Goal: Task Accomplishment & Management: Complete application form

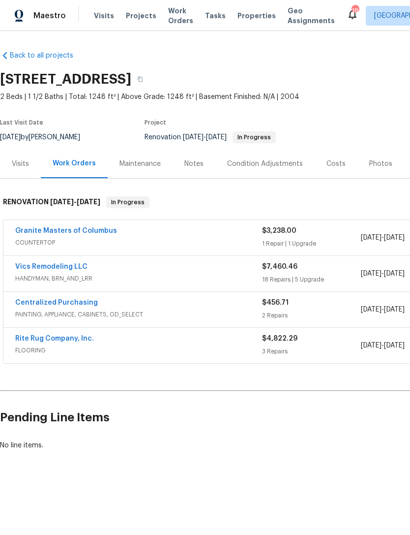
scroll to position [0, 146]
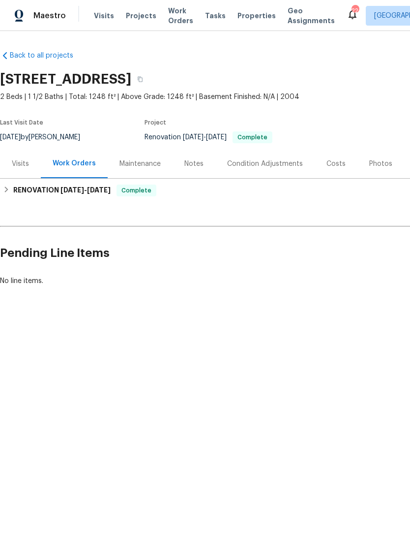
click at [382, 162] on div "Photos" at bounding box center [381, 164] width 23 height 10
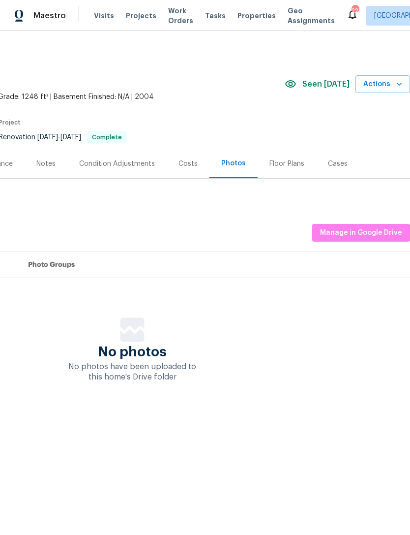
scroll to position [0, 146]
click at [371, 236] on span "Manage in Google Drive" at bounding box center [361, 233] width 82 height 12
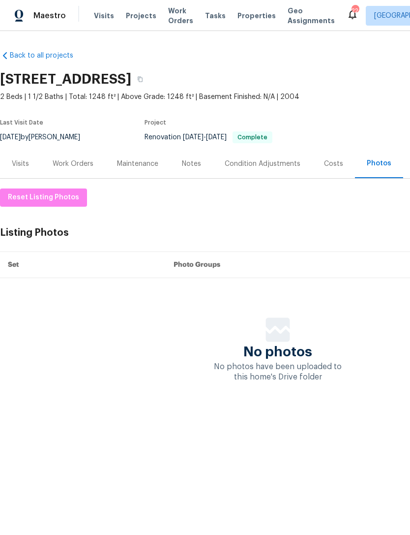
scroll to position [0, 0]
click at [71, 161] on div "Work Orders" at bounding box center [73, 164] width 41 height 10
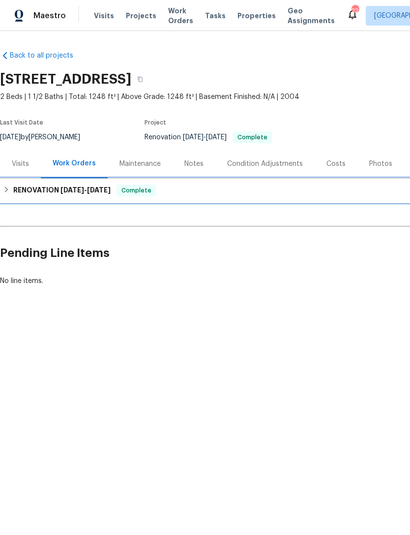
click at [67, 202] on div "RENOVATION 8/22/25 - 9/2/25 Complete" at bounding box center [278, 191] width 556 height 24
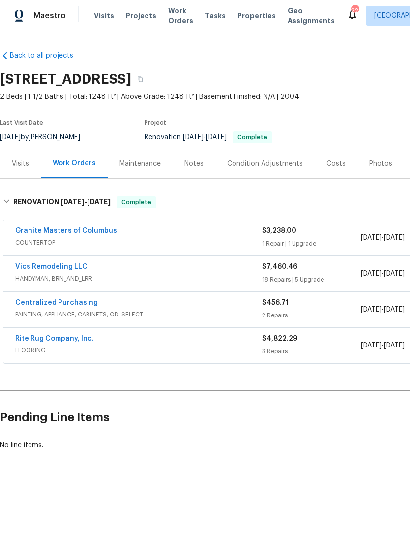
click at [66, 268] on link "Vics Remodeling LLC" at bounding box center [51, 266] width 72 height 7
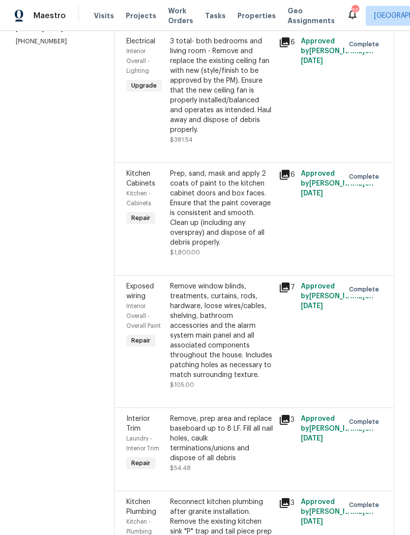
scroll to position [165, 0]
click at [244, 101] on div "3 total- both bedrooms and living room - Remove and replace the existing ceilin…" at bounding box center [221, 86] width 103 height 98
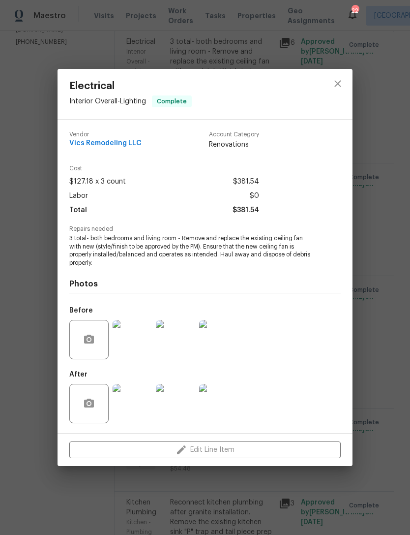
click at [135, 354] on img at bounding box center [132, 339] width 39 height 39
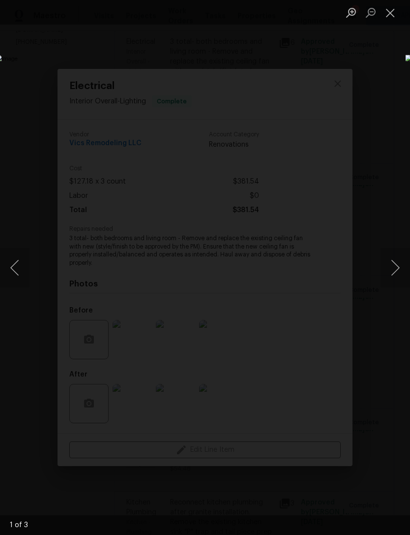
click at [390, 14] on button "Close lightbox" at bounding box center [391, 12] width 20 height 17
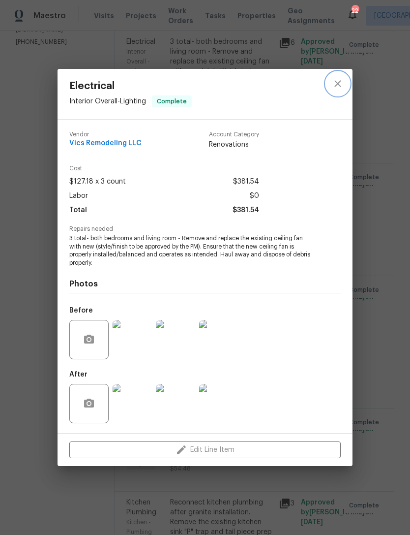
click at [339, 84] on icon "close" at bounding box center [338, 83] width 6 height 6
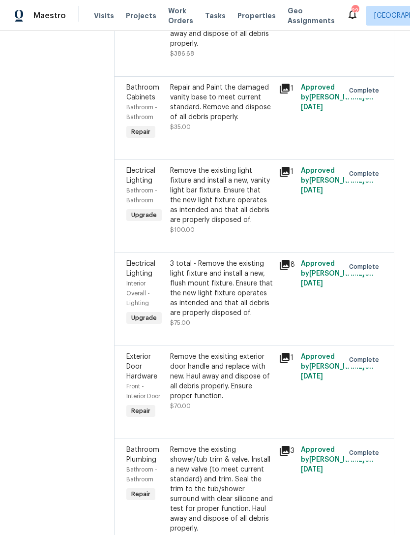
scroll to position [1512, 0]
click at [242, 174] on div "Remove the existing light fixture and install a new, vanity light bar fixture. …" at bounding box center [221, 194] width 103 height 59
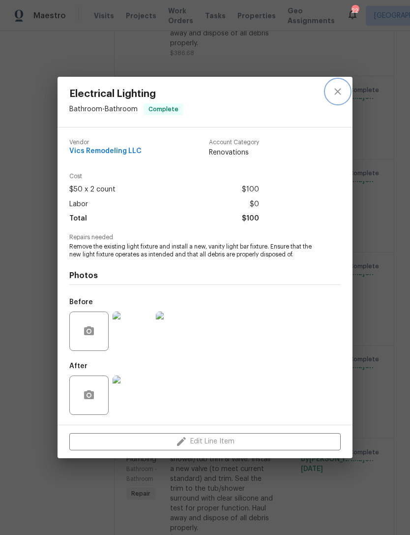
click at [336, 91] on icon "close" at bounding box center [338, 92] width 12 height 12
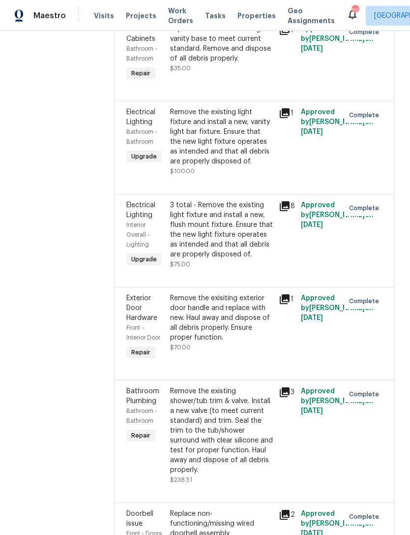
scroll to position [1572, 0]
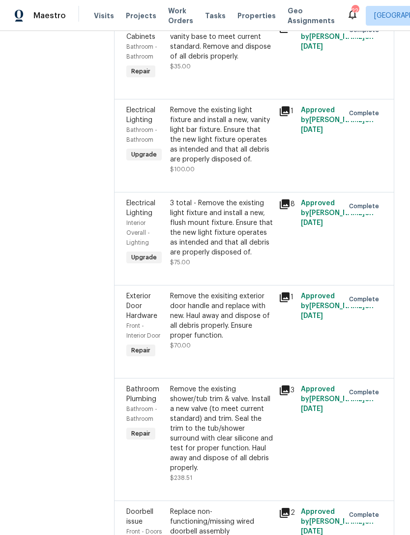
click at [236, 212] on div "3 total - Remove the existing light fixture and install a new, flush mount fixt…" at bounding box center [221, 227] width 103 height 59
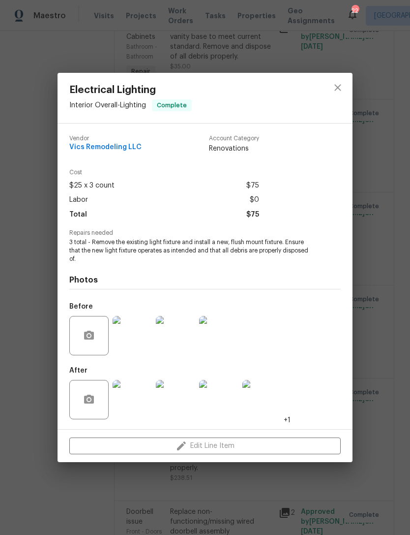
click at [127, 342] on img at bounding box center [132, 335] width 39 height 39
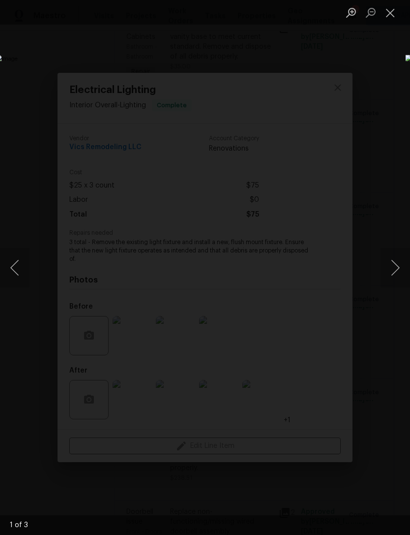
click at [388, 281] on button "Next image" at bounding box center [396, 267] width 30 height 39
click at [385, 275] on button "Next image" at bounding box center [396, 267] width 30 height 39
click at [381, 276] on button "Next image" at bounding box center [396, 267] width 30 height 39
click at [392, 13] on button "Close lightbox" at bounding box center [391, 12] width 20 height 17
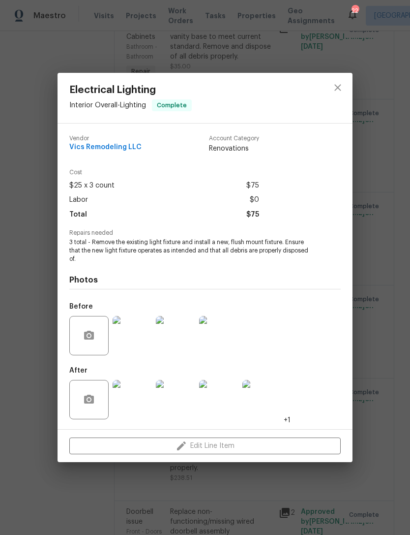
click at [142, 405] on img at bounding box center [132, 399] width 39 height 39
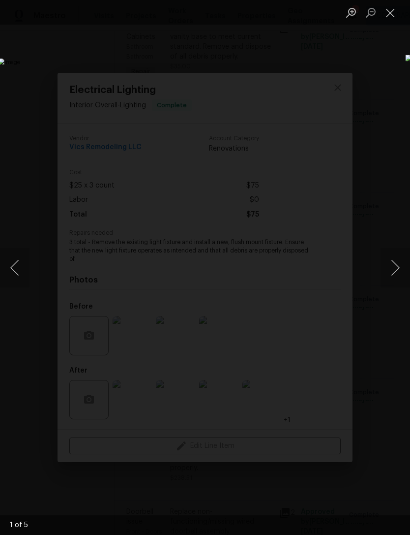
click at [383, 274] on button "Next image" at bounding box center [396, 267] width 30 height 39
click at [393, 268] on button "Next image" at bounding box center [396, 267] width 30 height 39
click at [384, 21] on button "Close lightbox" at bounding box center [391, 12] width 20 height 17
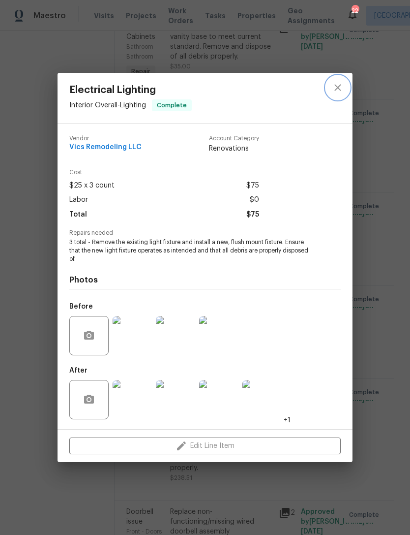
click at [348, 82] on button "close" at bounding box center [338, 88] width 24 height 24
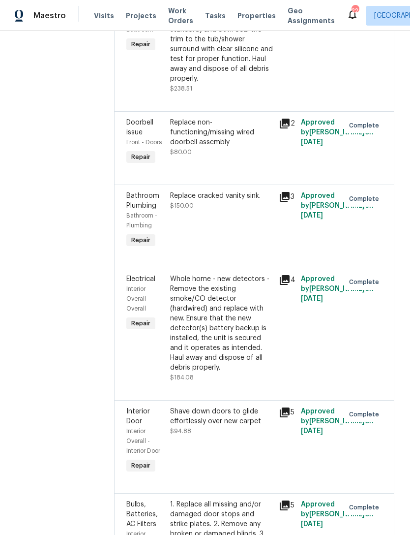
scroll to position [1964, 0]
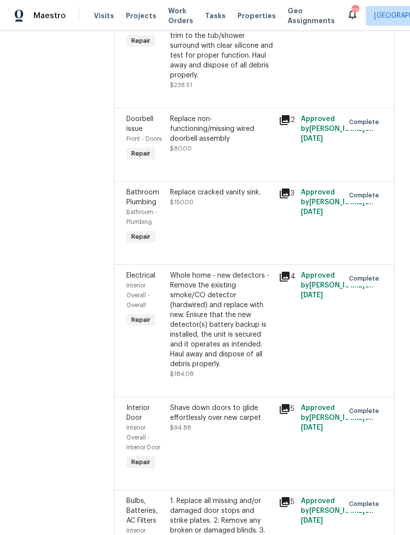
click at [215, 186] on div "Replace cracked vanity sink. $150.00" at bounding box center [221, 217] width 109 height 65
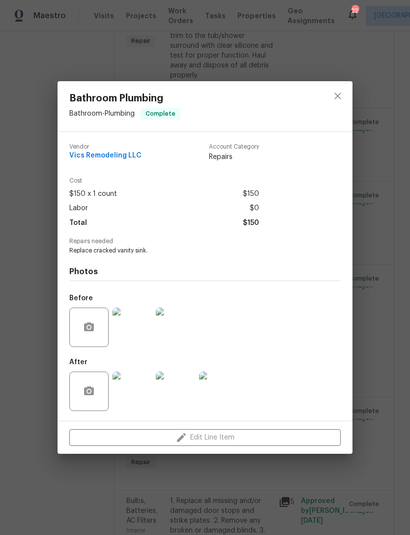
click at [135, 337] on img at bounding box center [132, 327] width 39 height 39
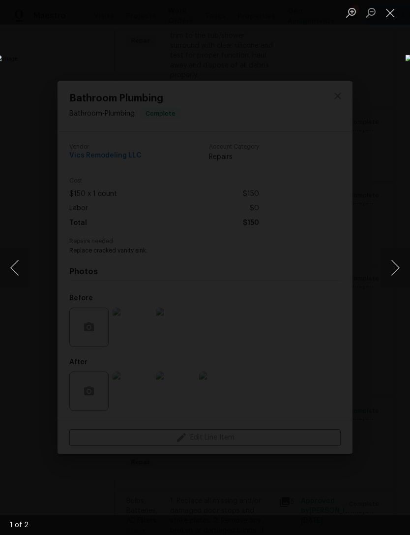
click at [399, 260] on button "Next image" at bounding box center [396, 267] width 30 height 39
click at [395, 266] on button "Next image" at bounding box center [396, 267] width 30 height 39
click at [19, 273] on button "Previous image" at bounding box center [15, 267] width 30 height 39
click at [393, 17] on button "Close lightbox" at bounding box center [391, 12] width 20 height 17
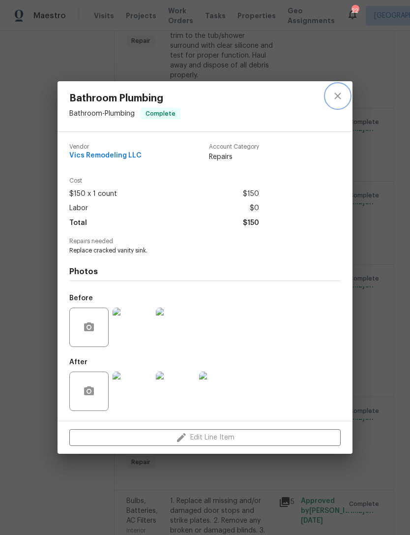
click at [334, 94] on icon "close" at bounding box center [338, 96] width 12 height 12
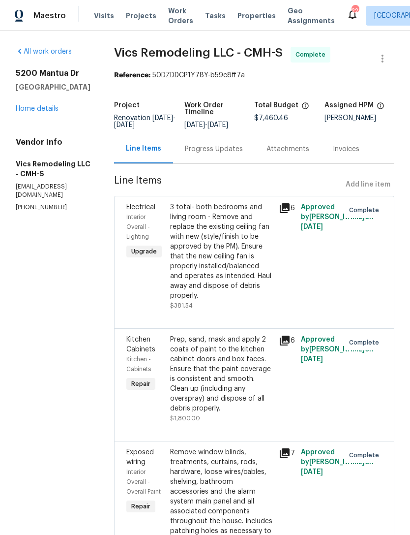
scroll to position [0, 0]
click at [38, 112] on link "Home details" at bounding box center [37, 108] width 43 height 7
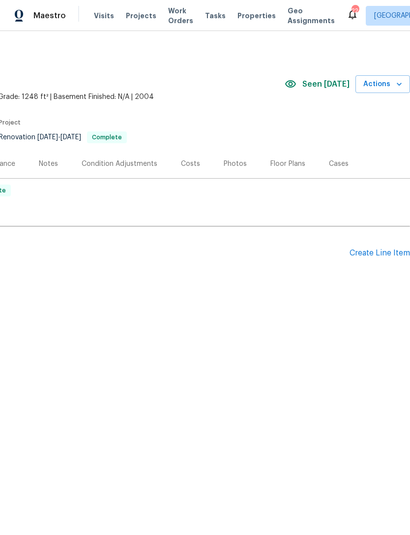
scroll to position [0, 145]
click at [368, 251] on div "Create Line Item" at bounding box center [380, 252] width 61 height 9
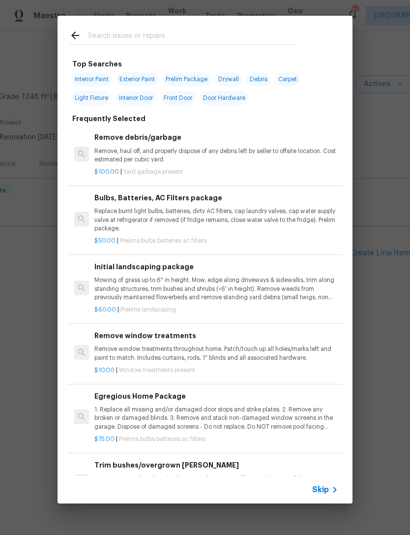
click at [208, 24] on div at bounding box center [183, 35] width 251 height 39
click at [197, 37] on input "text" at bounding box center [192, 37] width 209 height 15
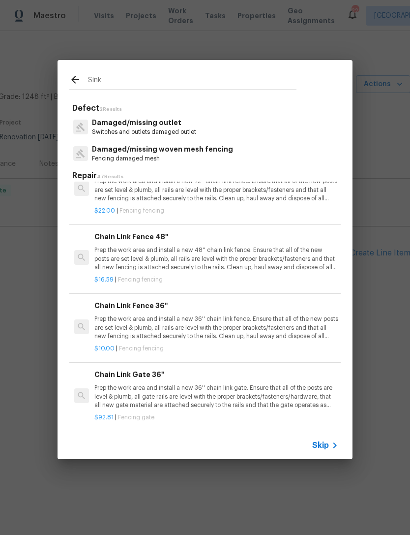
scroll to position [980, 0]
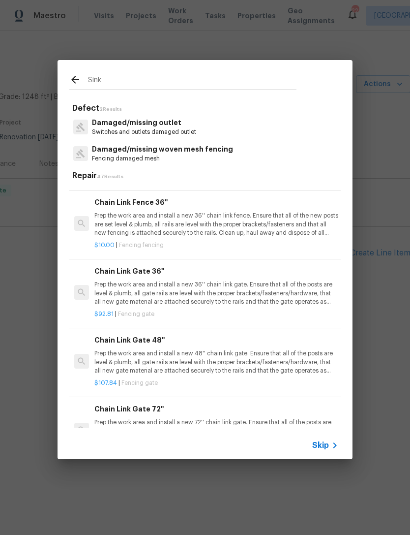
type input "Sink"
click at [375, 70] on div "Sink Defect 2 Results Damaged/missing outlet Switches and outlets damaged outle…" at bounding box center [205, 259] width 410 height 519
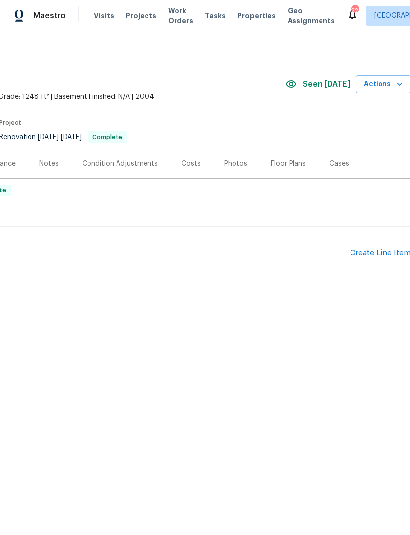
click at [377, 105] on section "5200 Mantua Dr, Canal Winchester, OH 43110 2 Beds | 1 1/2 Baths | Total: 1248 f…" at bounding box center [133, 107] width 556 height 83
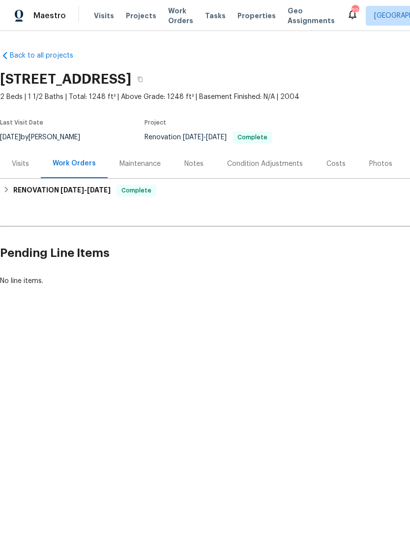
scroll to position [0, 0]
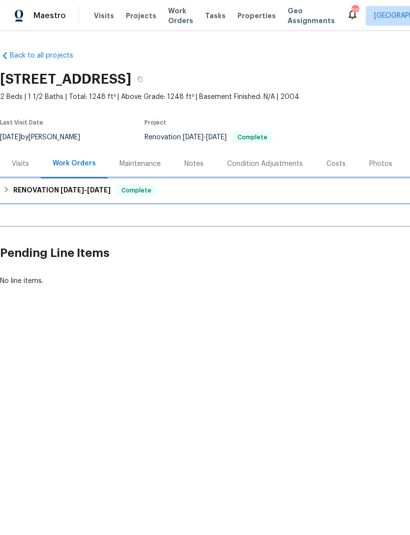
click at [15, 190] on h6 "RENOVATION 8/22/25 - 9/2/25" at bounding box center [61, 191] width 97 height 12
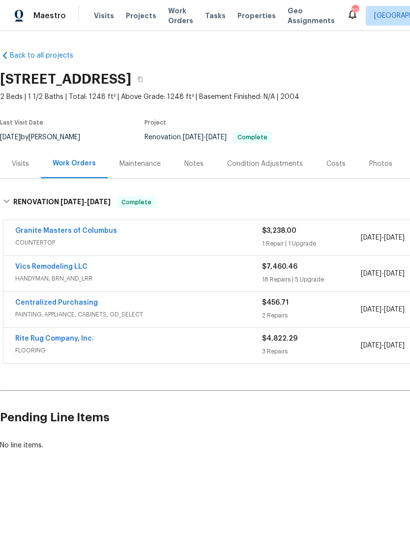
click at [61, 270] on link "Vics Remodeling LLC" at bounding box center [51, 266] width 72 height 7
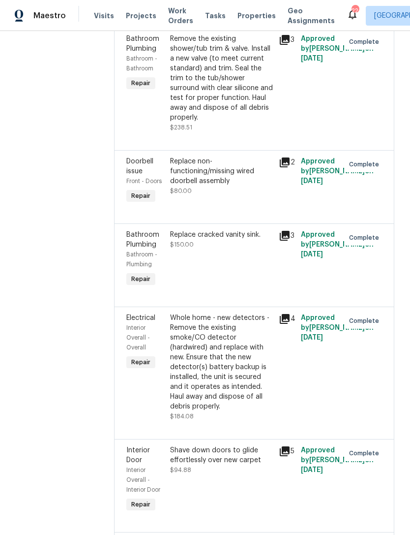
scroll to position [1922, 0]
click at [208, 236] on div "Replace cracked vanity sink. $150.00" at bounding box center [221, 259] width 109 height 65
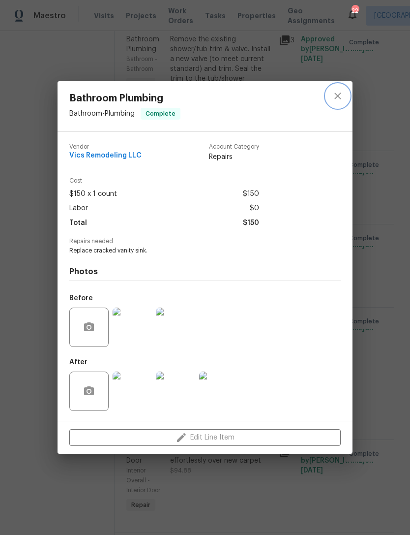
click at [342, 93] on icon "close" at bounding box center [338, 96] width 12 height 12
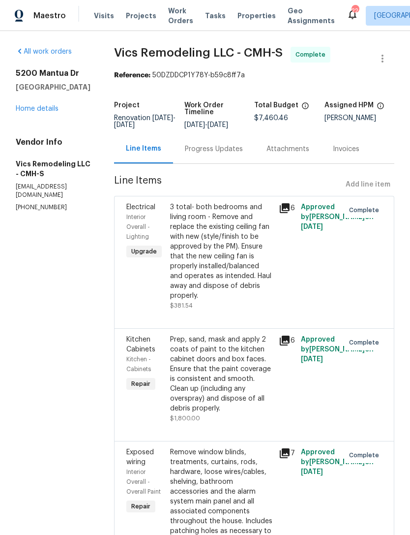
scroll to position [0, 0]
click at [47, 112] on link "Home details" at bounding box center [37, 108] width 43 height 7
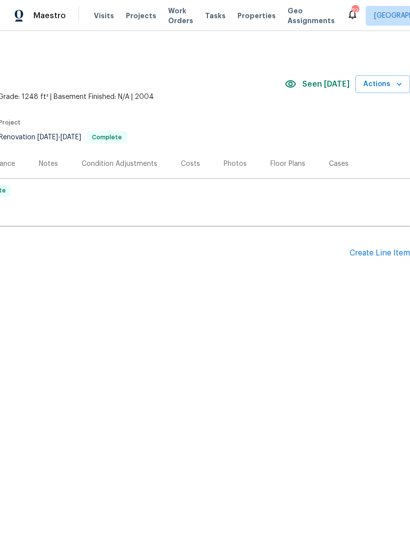
scroll to position [0, 146]
click at [374, 252] on div "Create Line Item" at bounding box center [380, 252] width 61 height 9
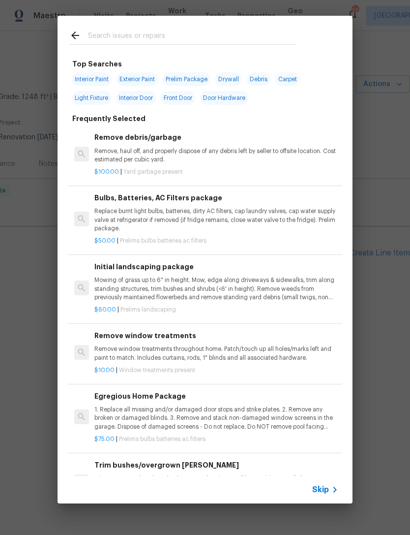
click at [238, 27] on div at bounding box center [183, 35] width 251 height 39
click at [167, 42] on input "text" at bounding box center [192, 37] width 209 height 15
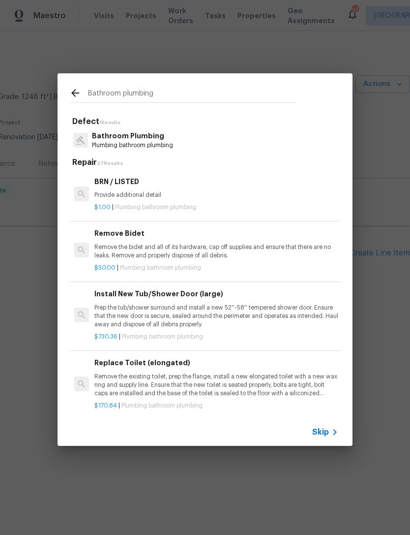
type input "Bathroom plumbing"
click at [173, 143] on p "Plumbing bathroom plumbing" at bounding box center [132, 145] width 81 height 8
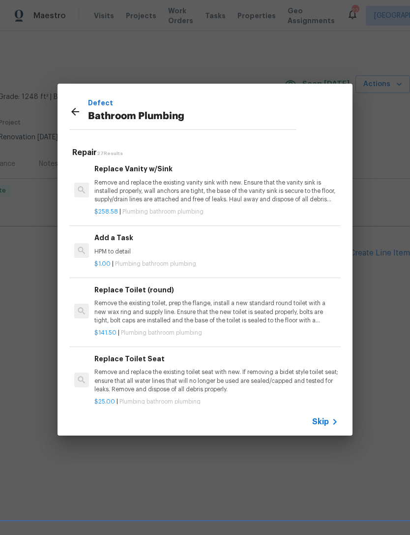
scroll to position [1485, 0]
click at [186, 260] on p "$1.00 | Plumbing bathroom plumbing" at bounding box center [216, 264] width 244 height 8
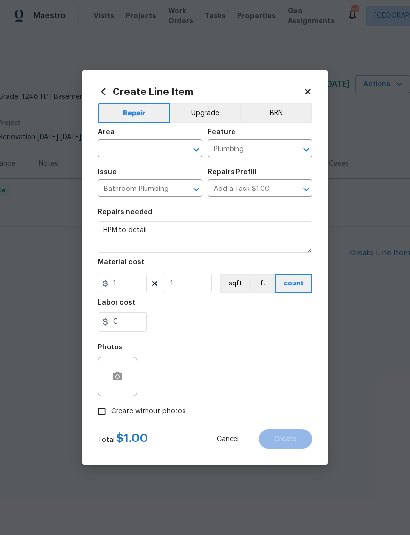
click at [153, 144] on input "text" at bounding box center [136, 149] width 77 height 15
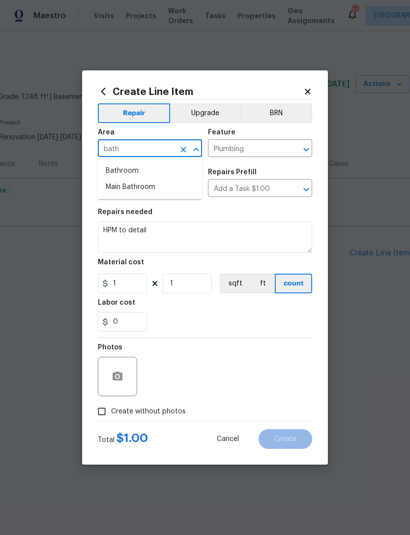
click at [115, 166] on li "Bathroom" at bounding box center [150, 171] width 104 height 16
type input "Bathroom"
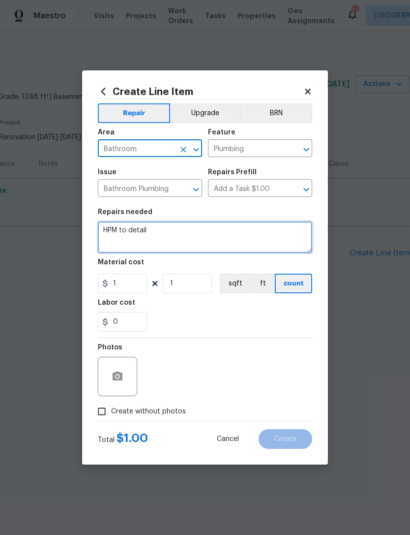
click at [186, 225] on textarea "HPM to detail" at bounding box center [205, 236] width 215 height 31
click at [175, 230] on textarea "HPM to detail" at bounding box center [205, 236] width 215 height 31
type textarea "H"
type textarea "Replace sink in bathroom"
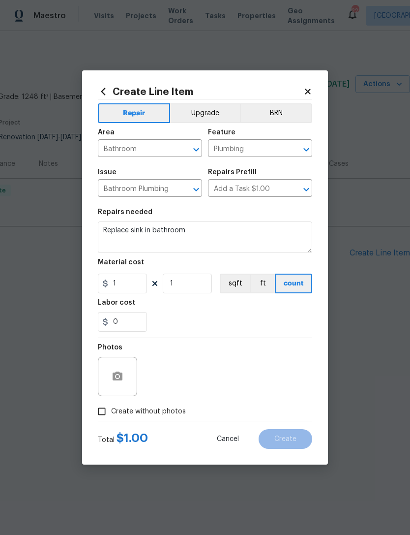
click at [258, 320] on div "0" at bounding box center [205, 322] width 215 height 20
click at [191, 280] on input "1" at bounding box center [187, 284] width 49 height 20
click at [191, 279] on input "1" at bounding box center [187, 284] width 49 height 20
click at [198, 288] on input "1" at bounding box center [187, 284] width 49 height 20
type input "175"
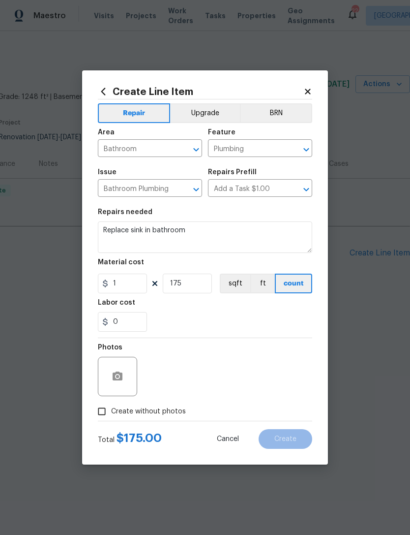
click at [212, 317] on div "0" at bounding box center [205, 322] width 215 height 20
click at [151, 417] on span "Create without photos" at bounding box center [148, 411] width 75 height 10
click at [111, 417] on input "Create without photos" at bounding box center [102, 411] width 19 height 19
checkbox input "true"
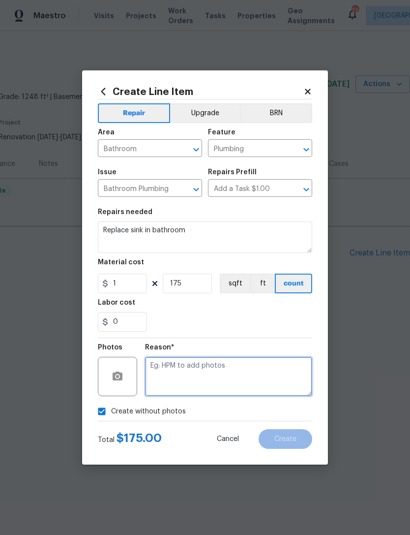
click at [208, 371] on textarea at bounding box center [228, 376] width 167 height 39
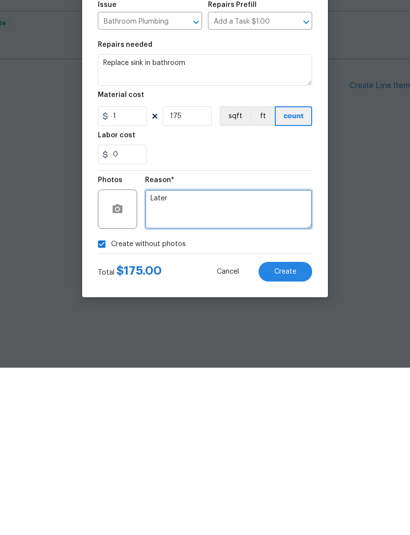
type textarea "Later"
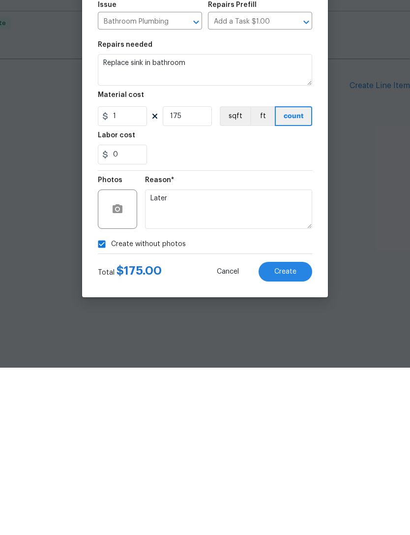
click at [296, 435] on span "Create" at bounding box center [286, 438] width 22 height 7
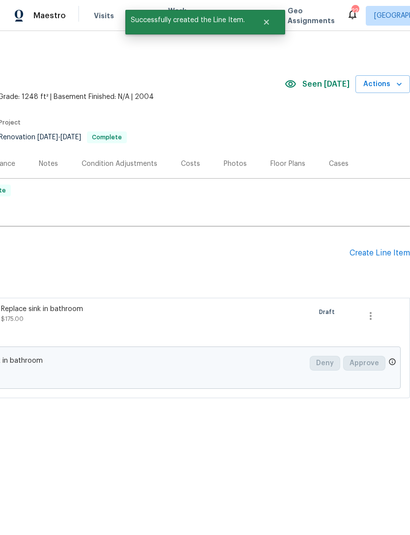
click at [383, 253] on div "Create Line Item" at bounding box center [380, 252] width 61 height 9
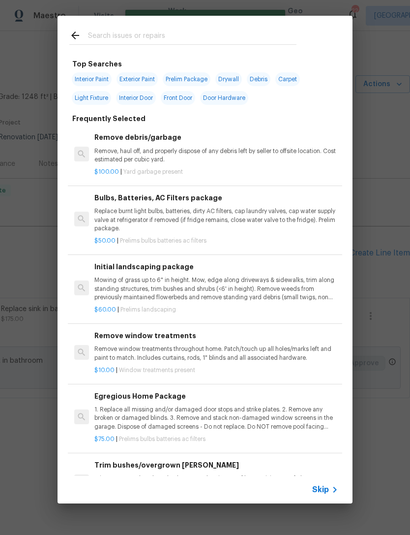
click at [191, 32] on input "text" at bounding box center [192, 37] width 209 height 15
type input "Flush"
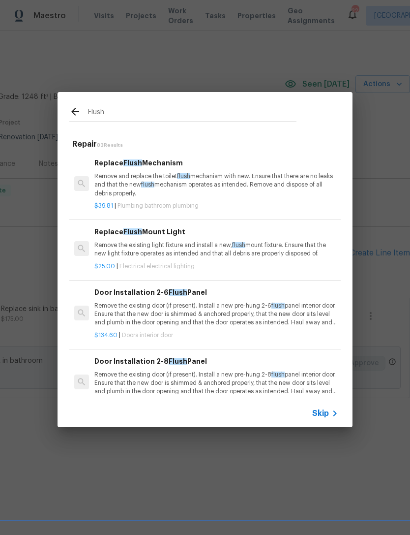
click at [127, 256] on p "Remove the existing light fixture and install a new, flush mount fixture. Ensur…" at bounding box center [216, 249] width 244 height 17
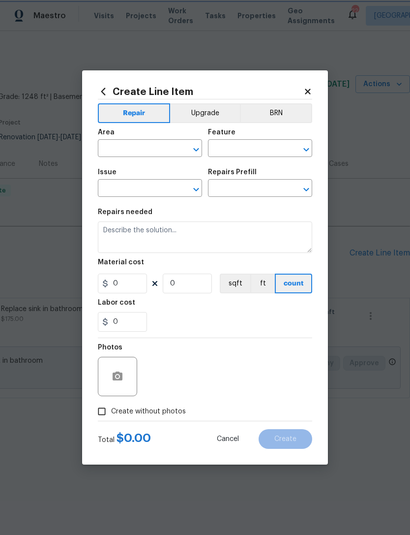
type input "Electrical Lighting"
type input "Replace Flush Mount Light $25.00"
type textarea "Remove the existing light fixture and install a new, flush mount fixture. Ensur…"
type input "25"
type input "1"
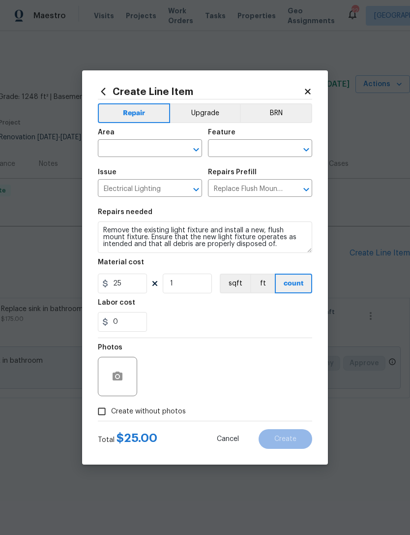
click at [113, 149] on input "text" at bounding box center [136, 149] width 77 height 15
type input "u"
click at [126, 165] on li "Hallway" at bounding box center [150, 171] width 104 height 16
type input "Hallway"
click at [244, 144] on input "text" at bounding box center [246, 149] width 77 height 15
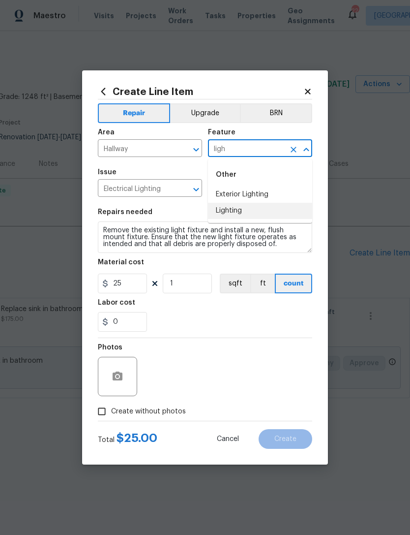
click at [235, 217] on li "Lighting" at bounding box center [260, 211] width 104 height 16
type input "Lighting"
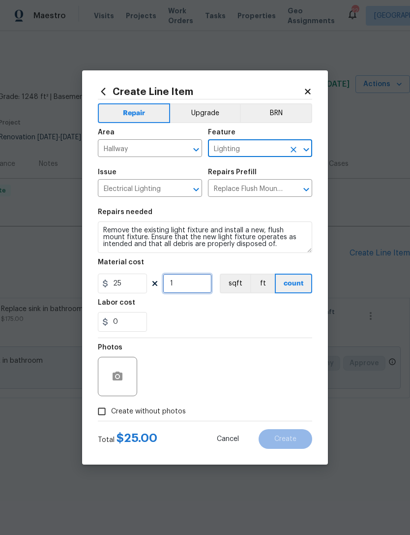
click at [195, 289] on input "1" at bounding box center [187, 284] width 49 height 20
type input "2"
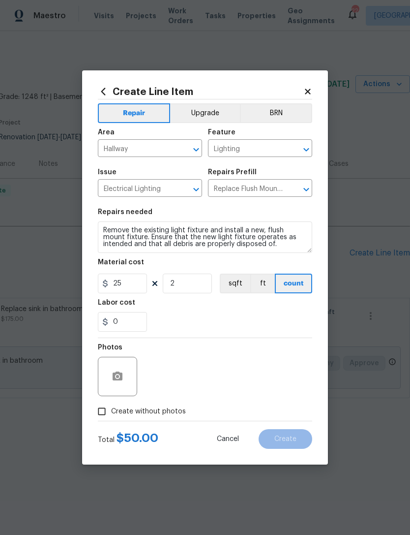
click at [267, 338] on div at bounding box center [205, 338] width 215 height 0
click at [183, 403] on label "Create without photos" at bounding box center [139, 411] width 93 height 19
click at [111, 403] on input "Create without photos" at bounding box center [102, 411] width 19 height 19
checkbox input "true"
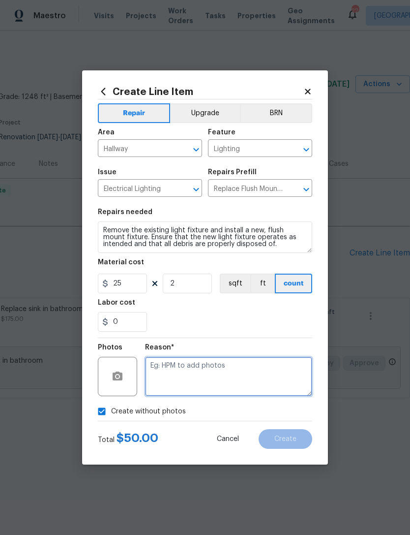
click at [226, 385] on textarea at bounding box center [228, 376] width 167 height 39
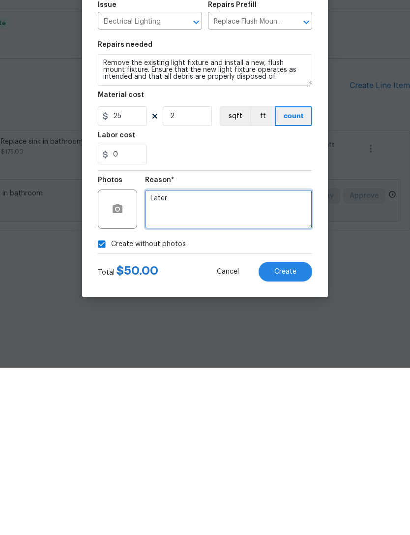
type textarea "Later"
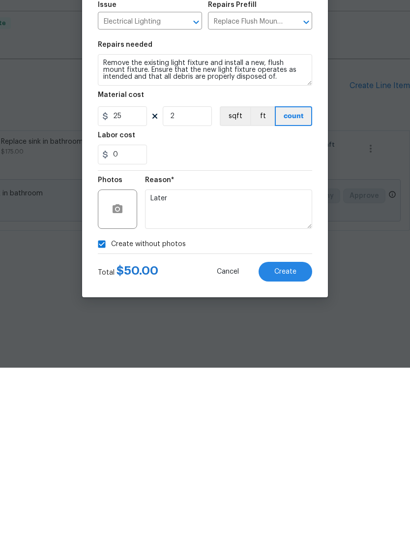
click at [291, 435] on span "Create" at bounding box center [286, 438] width 22 height 7
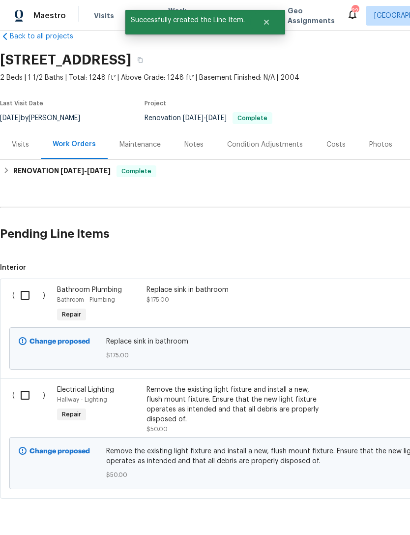
scroll to position [19, 0]
click at [24, 398] on input "checkbox" at bounding box center [29, 395] width 28 height 21
checkbox input "true"
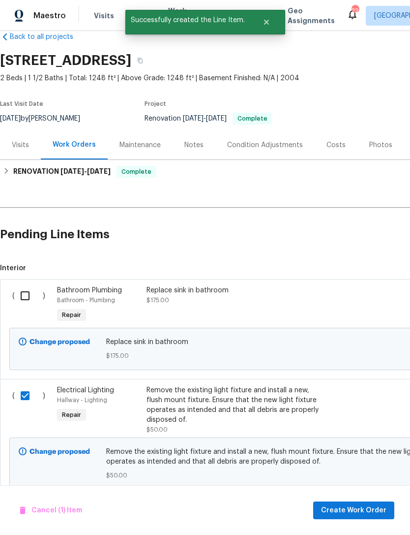
click at [30, 296] on input "checkbox" at bounding box center [29, 295] width 28 height 21
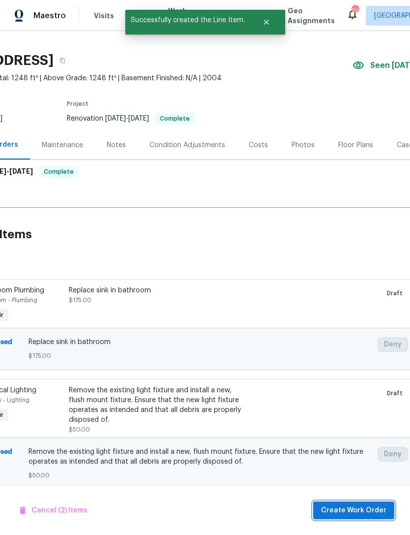
click at [343, 514] on span "Create Work Order" at bounding box center [353, 510] width 65 height 12
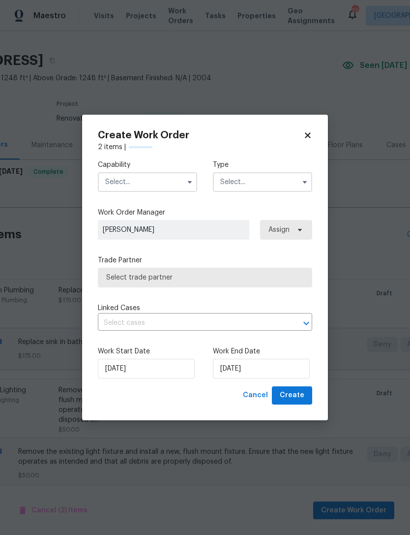
checkbox input "false"
click at [114, 178] on input "text" at bounding box center [147, 182] width 99 height 20
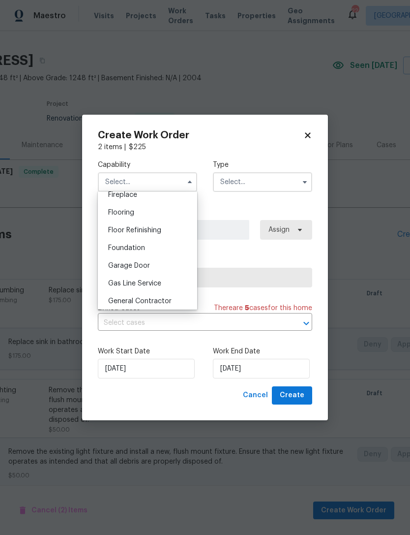
scroll to position [373, 0]
click at [125, 294] on div "General Contractor" at bounding box center [147, 300] width 94 height 18
type input "General Contractor"
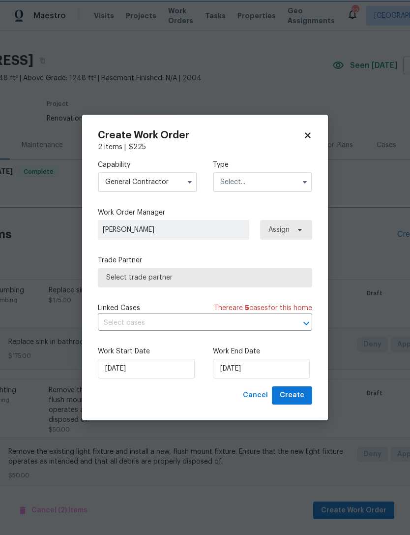
scroll to position [393, 0]
click at [234, 179] on input "text" at bounding box center [262, 182] width 99 height 20
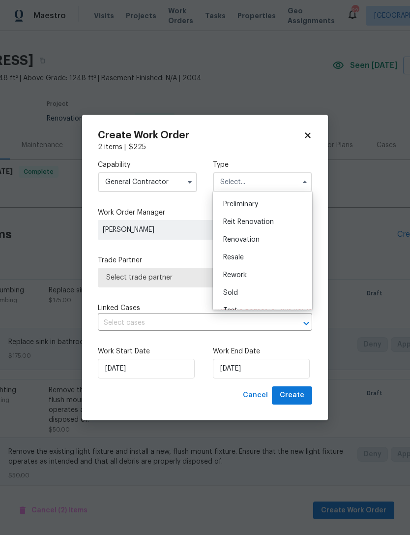
scroll to position [213, 0]
click at [238, 229] on div "Reit Renovation" at bounding box center [263, 221] width 94 height 18
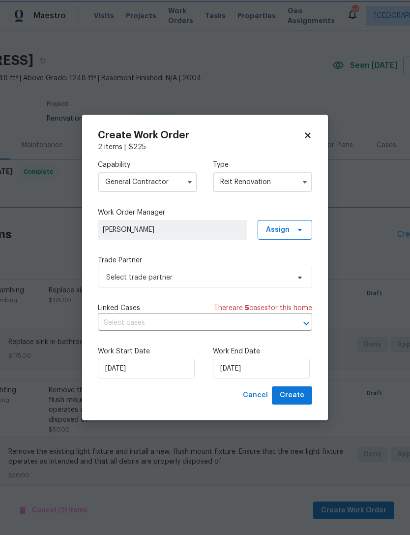
scroll to position [0, 0]
click at [245, 185] on input "Reit Renovation" at bounding box center [262, 182] width 99 height 20
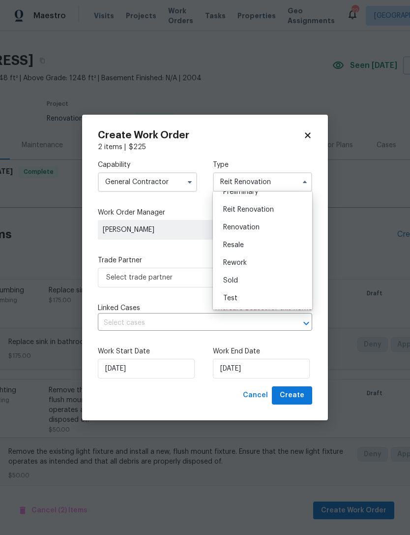
scroll to position [223, 0]
click at [239, 229] on span "Renovation" at bounding box center [241, 227] width 36 height 7
type input "Renovation"
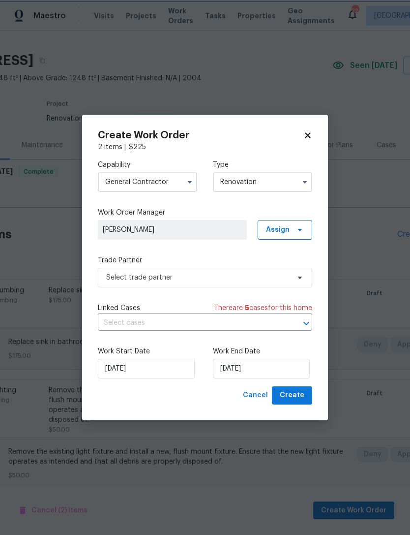
scroll to position [0, 0]
click at [265, 235] on span "Assign" at bounding box center [285, 230] width 55 height 20
click at [270, 276] on div "Assign to me" at bounding box center [286, 271] width 43 height 10
click at [197, 265] on div "Trade Partner Select trade partner" at bounding box center [205, 271] width 215 height 32
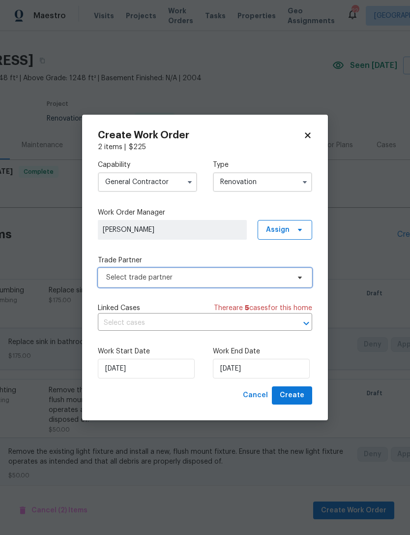
click at [192, 278] on span "Select trade partner" at bounding box center [198, 278] width 184 height 10
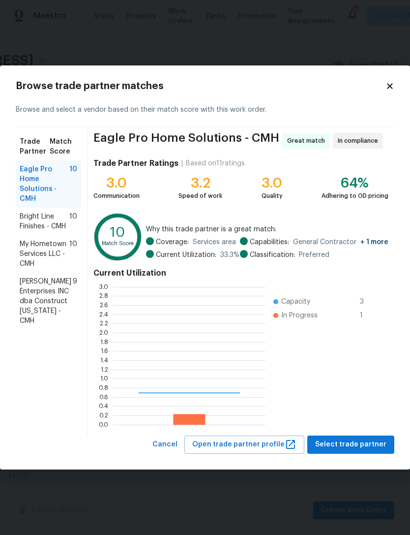
scroll to position [138, 153]
click at [386, 90] on icon at bounding box center [390, 86] width 9 height 9
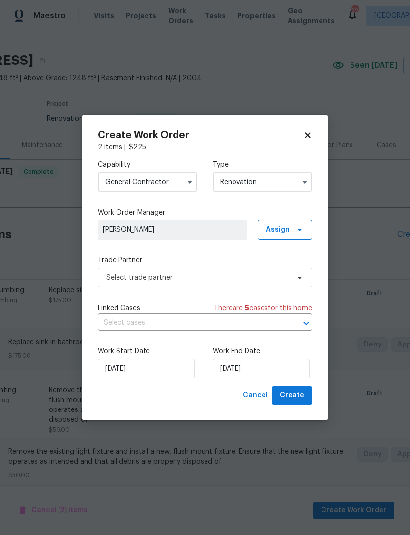
click at [181, 186] on input "General Contractor" at bounding box center [147, 182] width 99 height 20
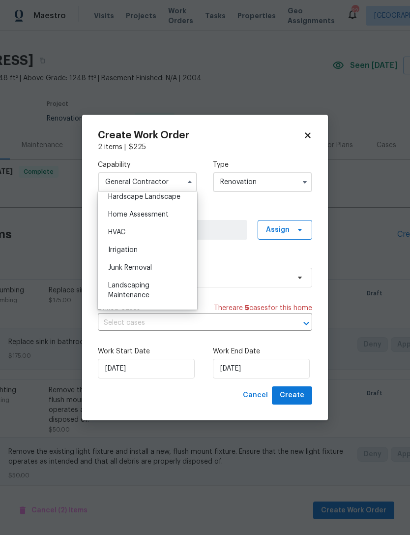
scroll to position [524, 0]
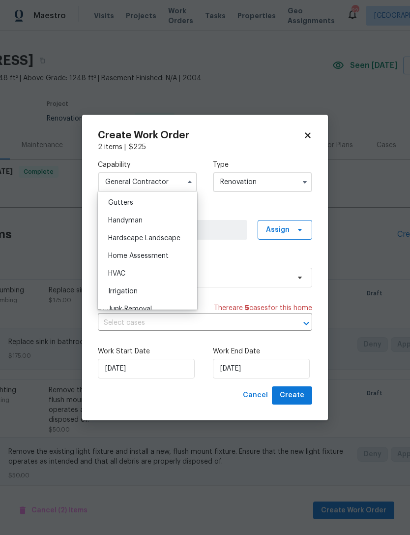
click at [141, 219] on span "Handyman" at bounding box center [125, 220] width 34 height 7
type input "Handyman"
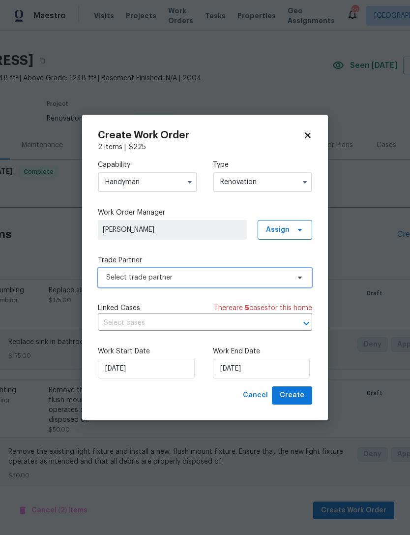
click at [200, 283] on span "Select trade partner" at bounding box center [205, 278] width 215 height 20
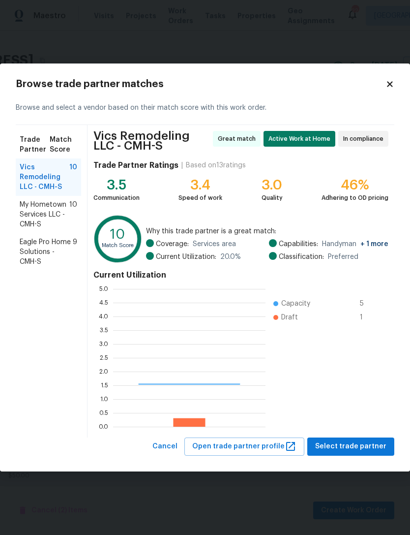
scroll to position [138, 153]
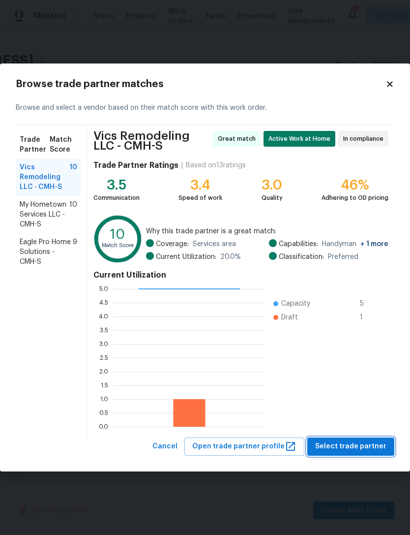
click at [358, 451] on span "Select trade partner" at bounding box center [350, 446] width 71 height 12
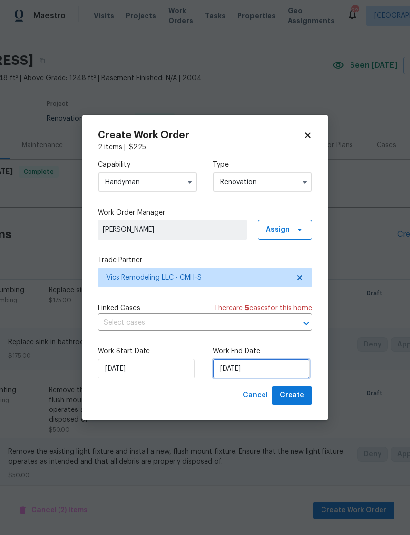
click at [246, 366] on input "[DATE]" at bounding box center [261, 369] width 97 height 20
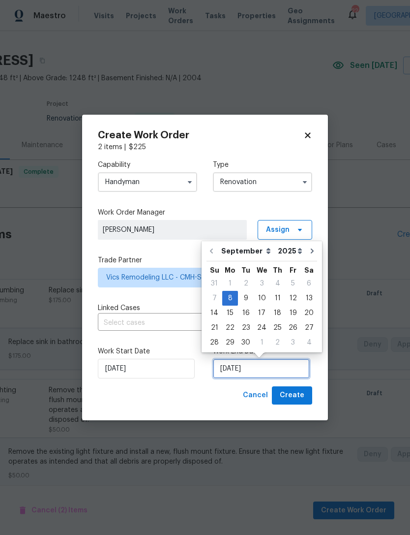
scroll to position [18, 0]
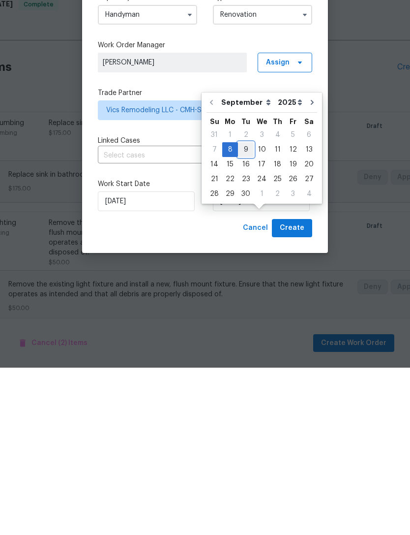
click at [246, 310] on div "9" at bounding box center [246, 317] width 16 height 14
type input "[DATE]"
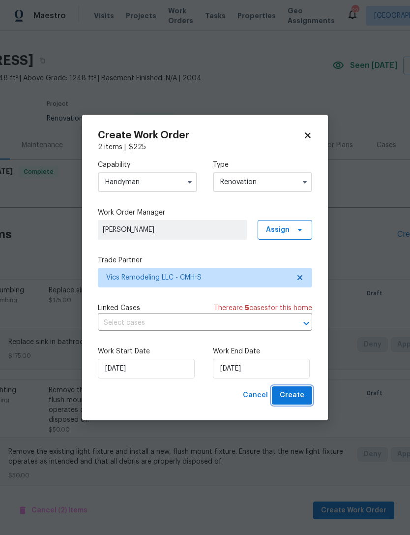
click at [279, 390] on button "Create" at bounding box center [292, 395] width 40 height 18
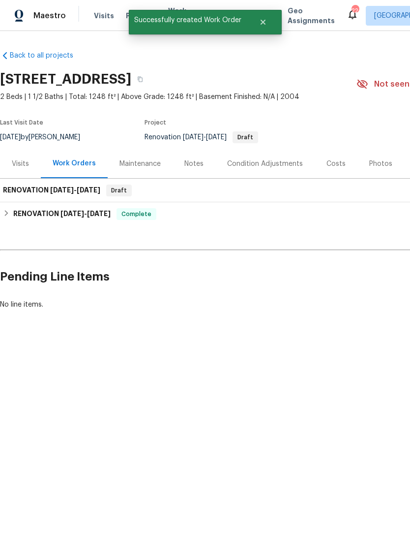
scroll to position [0, 0]
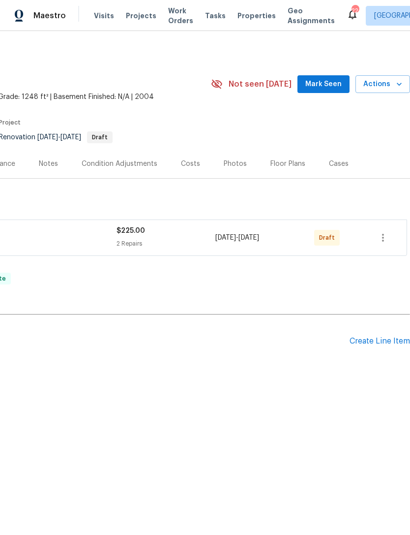
scroll to position [0, 146]
click at [390, 235] on button "button" at bounding box center [384, 238] width 24 height 24
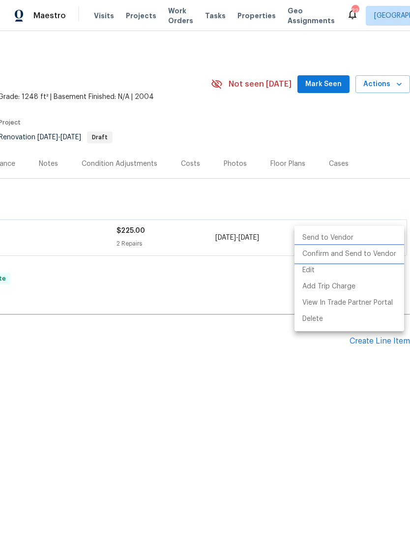
click at [363, 254] on li "Confirm and Send to Vendor" at bounding box center [350, 254] width 110 height 16
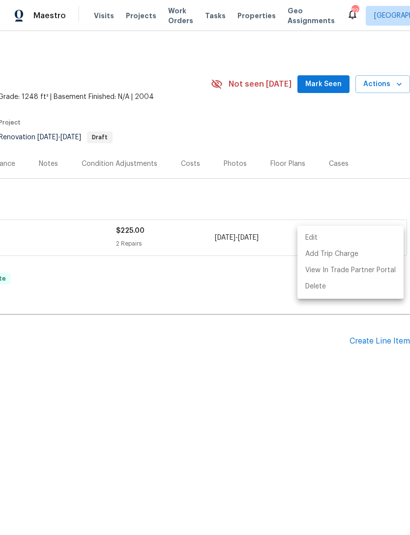
click at [158, 297] on div at bounding box center [205, 267] width 410 height 535
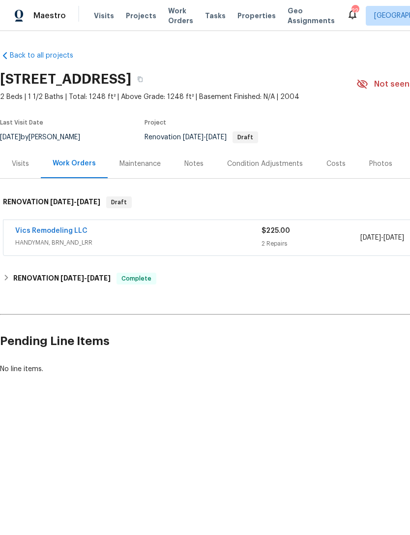
scroll to position [0, 0]
click at [18, 161] on div "Visits" at bounding box center [20, 164] width 17 height 10
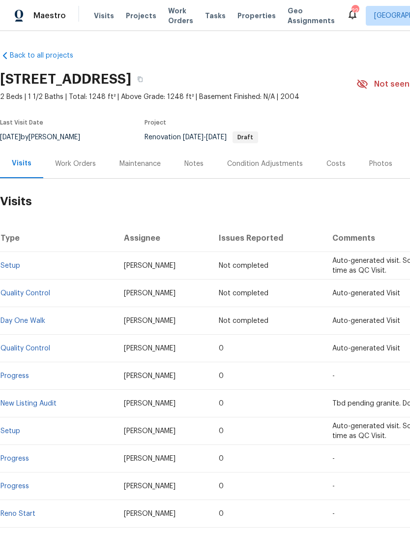
click at [98, 12] on span "Visits" at bounding box center [104, 16] width 20 height 10
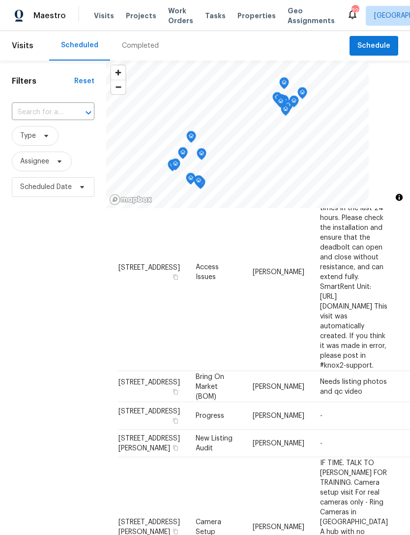
scroll to position [393, 0]
click at [37, 135] on span "Type" at bounding box center [35, 136] width 47 height 20
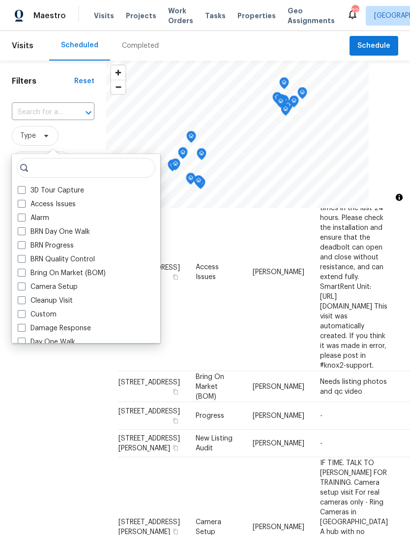
click at [55, 358] on div "Filters Reset ​ Type Assignee Scheduled Date" at bounding box center [53, 349] width 106 height 576
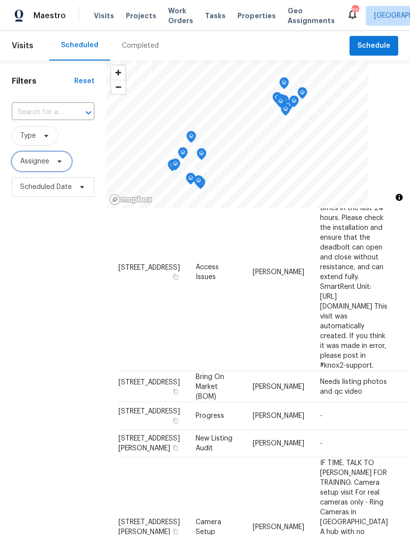
click at [33, 157] on span "Assignee" at bounding box center [42, 162] width 60 height 20
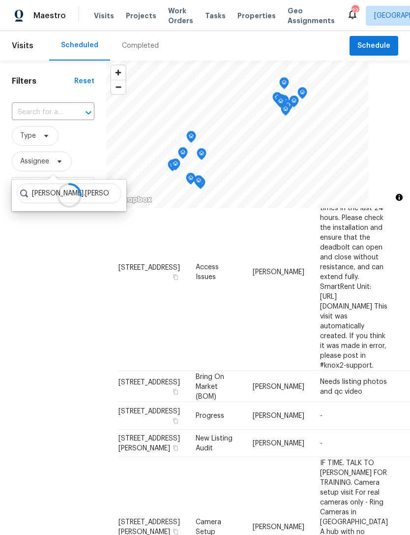
type input "Keith.hollingsworth"
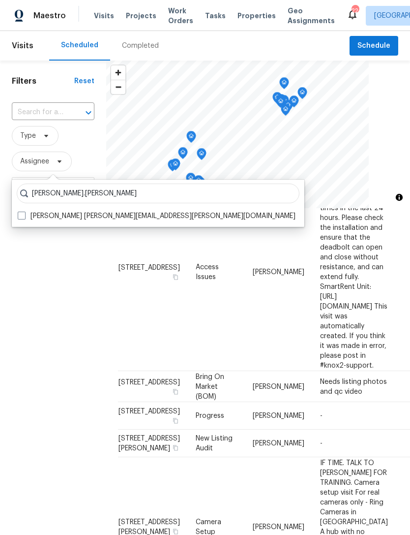
click at [23, 216] on span at bounding box center [22, 216] width 8 height 8
click at [23, 216] on input "Keith Hollingsworth keith.hollingsworth@opendoor.com" at bounding box center [21, 214] width 6 height 6
checkbox input "true"
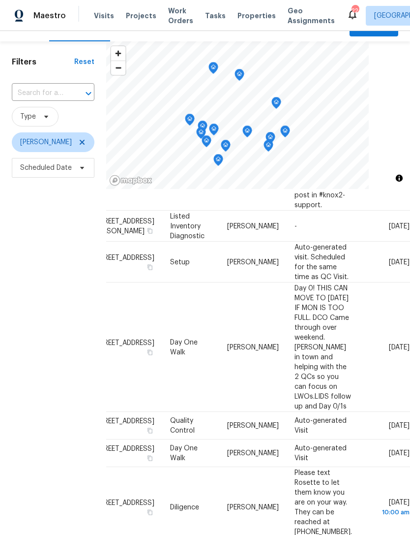
scroll to position [602, 109]
click at [399, 412] on td "Tue, Sep 09" at bounding box center [385, 426] width 50 height 28
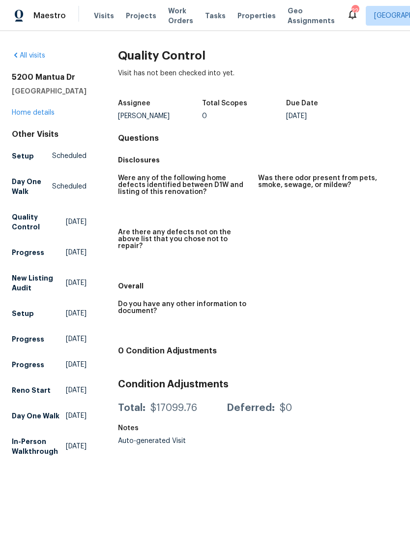
click at [34, 56] on link "All visits" at bounding box center [28, 55] width 33 height 7
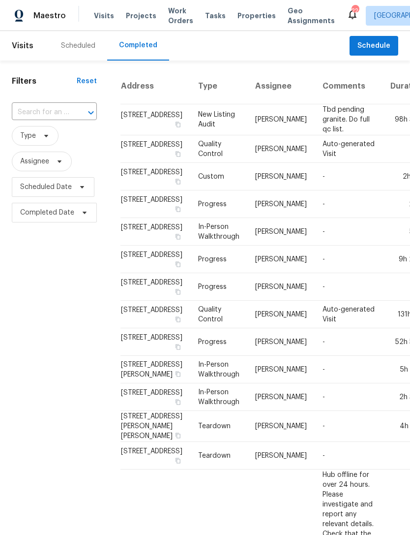
click at [81, 49] on div "Scheduled" at bounding box center [78, 46] width 34 height 10
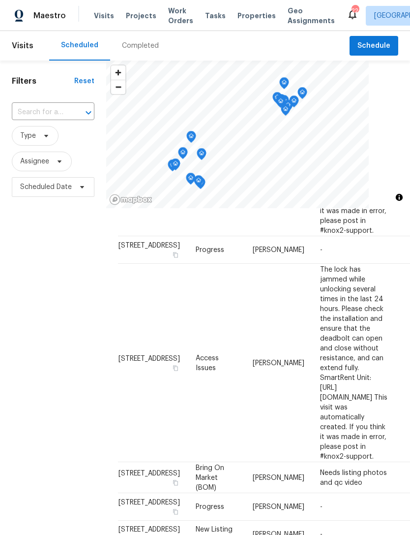
scroll to position [371, 0]
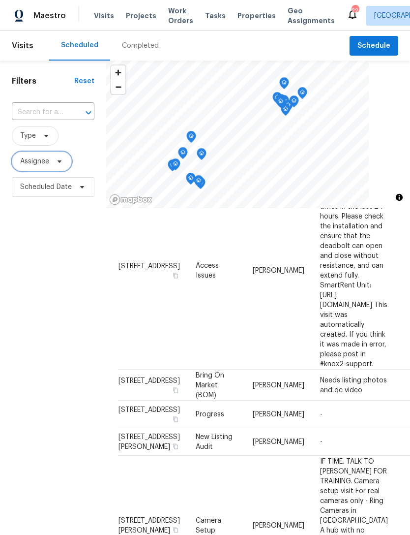
click at [47, 171] on span "Assignee" at bounding box center [42, 162] width 60 height 20
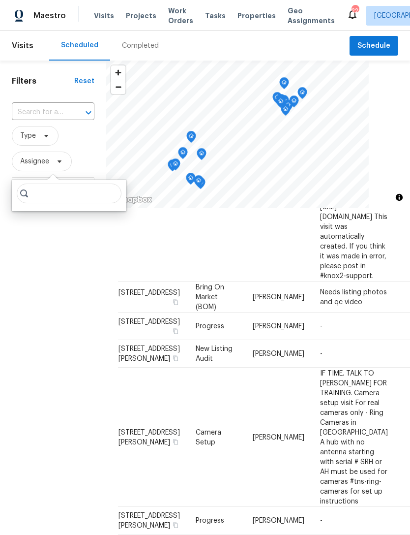
scroll to position [483, 0]
type input "Keith.Hollingsworth"
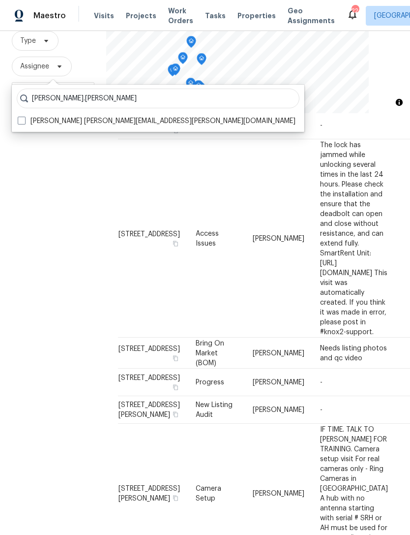
scroll to position [329, 0]
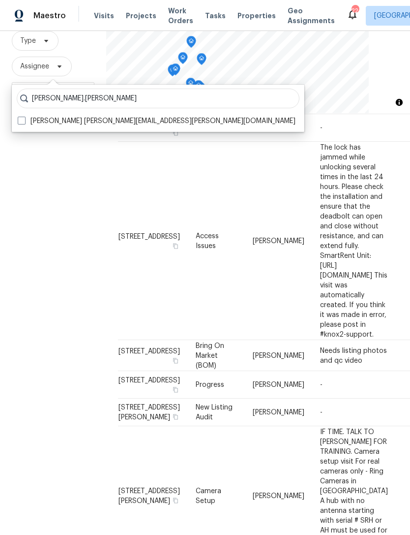
click at [27, 123] on label "Keith Hollingsworth keith.hollingsworth@opendoor.com" at bounding box center [157, 121] width 278 height 10
click at [24, 123] on input "Keith Hollingsworth keith.hollingsworth@opendoor.com" at bounding box center [21, 119] width 6 height 6
checkbox input "true"
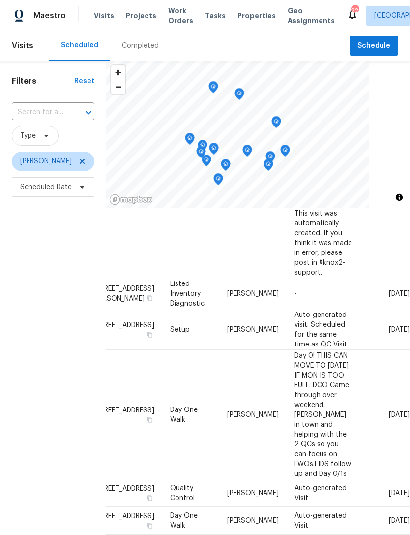
scroll to position [554, 106]
click at [0, 0] on icon at bounding box center [0, 0] width 0 height 0
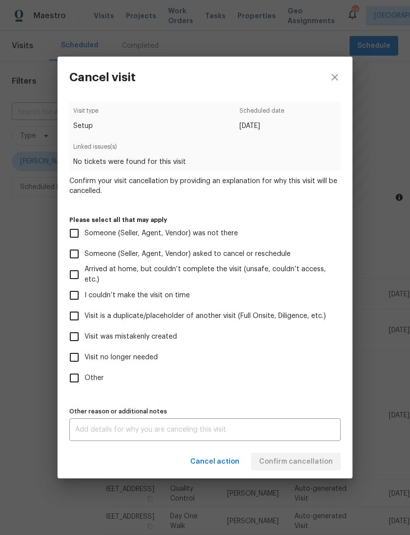
click at [158, 337] on span "Visit was mistakenly created" at bounding box center [131, 337] width 93 height 10
click at [85, 337] on input "Visit was mistakenly created" at bounding box center [74, 336] width 21 height 21
checkbox input "true"
click at [302, 462] on span "Confirm cancellation" at bounding box center [296, 462] width 74 height 12
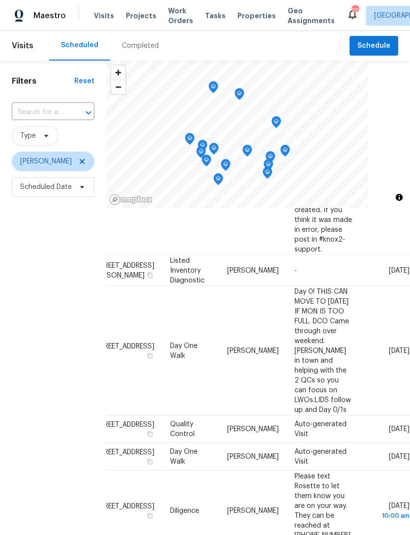
scroll to position [577, 109]
click at [0, 0] on icon at bounding box center [0, 0] width 0 height 0
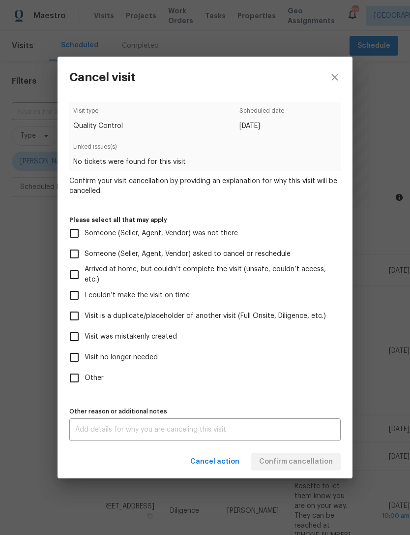
click at [143, 340] on span "Visit was mistakenly created" at bounding box center [131, 337] width 93 height 10
click at [85, 340] on input "Visit was mistakenly created" at bounding box center [74, 336] width 21 height 21
checkbox input "true"
click at [277, 462] on span "Confirm cancellation" at bounding box center [296, 462] width 74 height 12
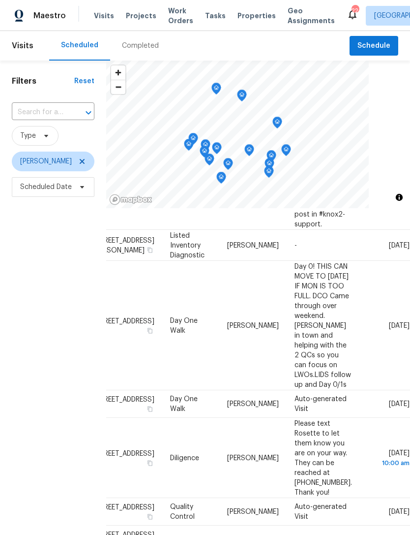
scroll to position [602, 109]
click at [0, 0] on icon at bounding box center [0, 0] width 0 height 0
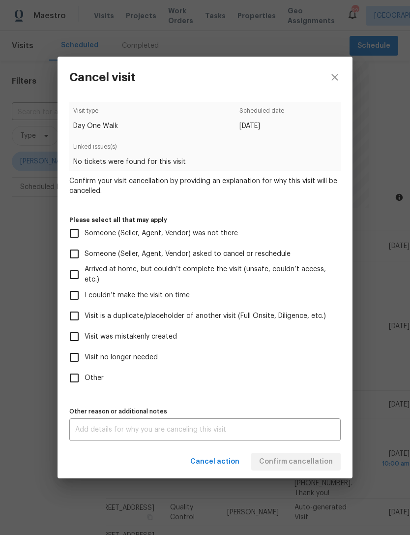
click at [136, 336] on span "Visit was mistakenly created" at bounding box center [131, 337] width 93 height 10
click at [85, 336] on input "Visit was mistakenly created" at bounding box center [74, 336] width 21 height 21
checkbox input "true"
click at [285, 462] on span "Confirm cancellation" at bounding box center [296, 462] width 74 height 12
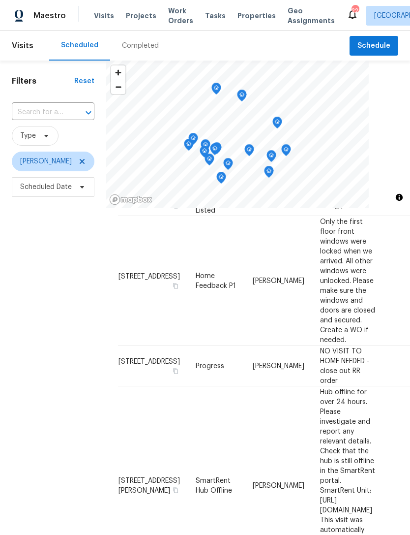
scroll to position [248, 0]
click at [245, 345] on td "Keith Hollingsworth" at bounding box center [278, 280] width 67 height 129
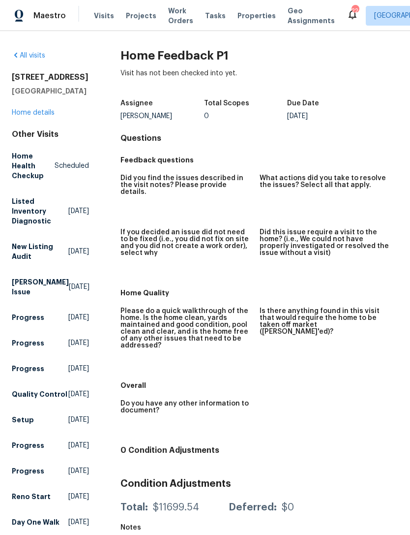
click at [138, 16] on span "Projects" at bounding box center [141, 16] width 31 height 10
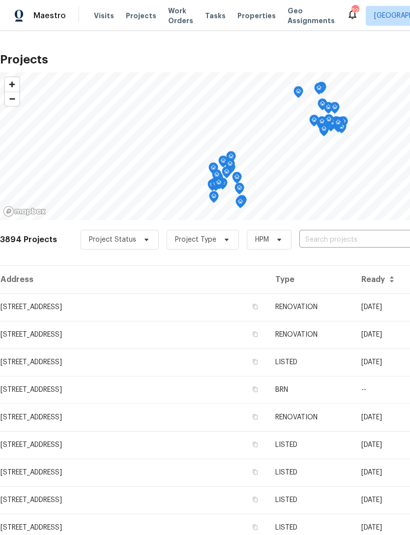
click at [131, 310] on td "[STREET_ADDRESS]" at bounding box center [134, 307] width 268 height 28
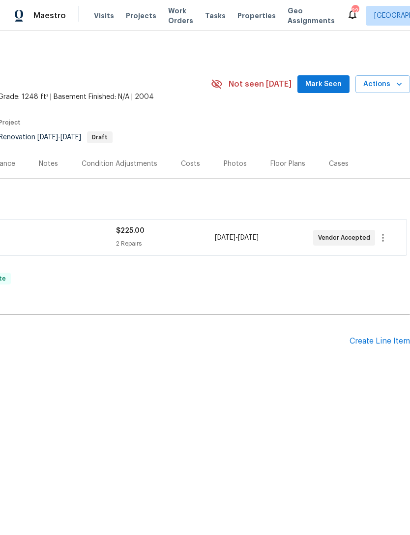
scroll to position [0, 146]
click at [385, 241] on icon "button" at bounding box center [383, 238] width 12 height 12
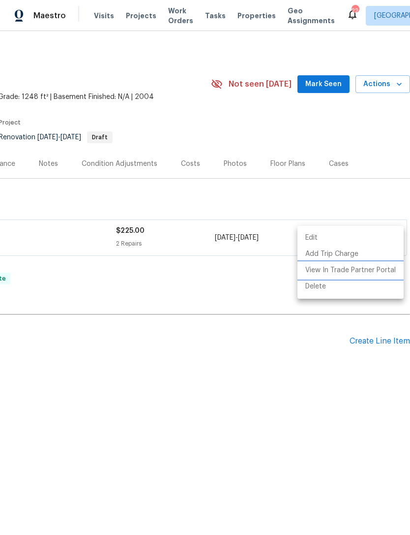
click at [366, 268] on li "View In Trade Partner Portal" at bounding box center [351, 270] width 106 height 16
